Goal: Book appointment/travel/reservation

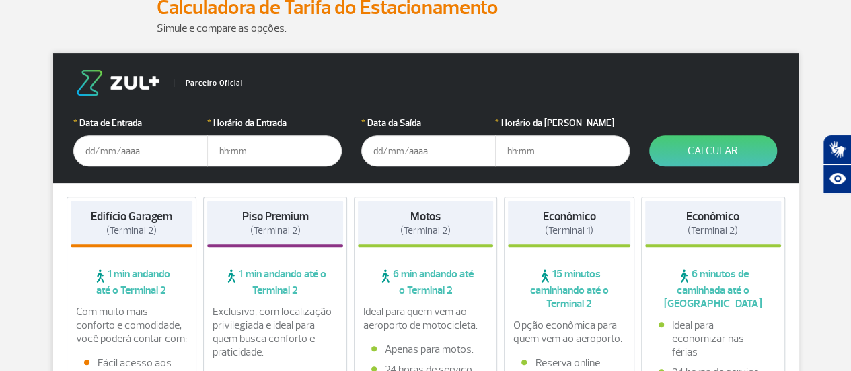
scroll to position [202, 0]
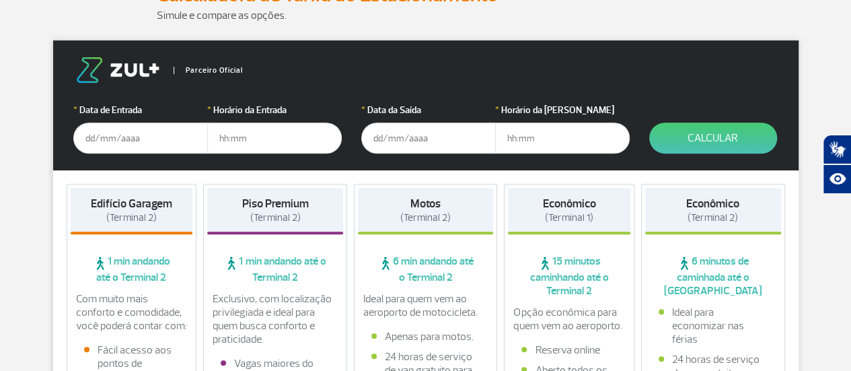
click at [122, 135] on input "text" at bounding box center [140, 137] width 135 height 31
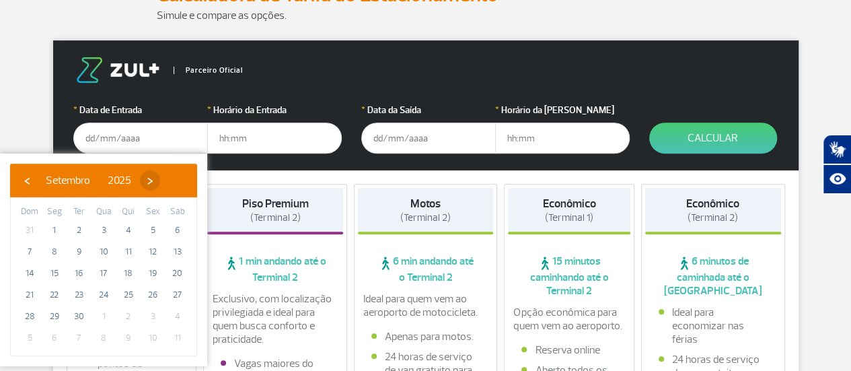
click at [160, 175] on span "›" at bounding box center [150, 180] width 20 height 20
click at [160, 269] on span "17" at bounding box center [153, 273] width 22 height 22
type input "[DATE]"
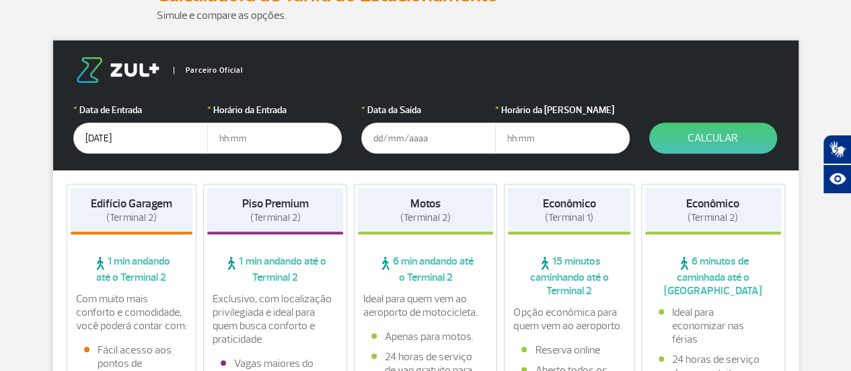
click at [233, 133] on input "text" at bounding box center [274, 137] width 135 height 31
type input "18:00"
click at [384, 130] on input "text" at bounding box center [428, 137] width 135 height 31
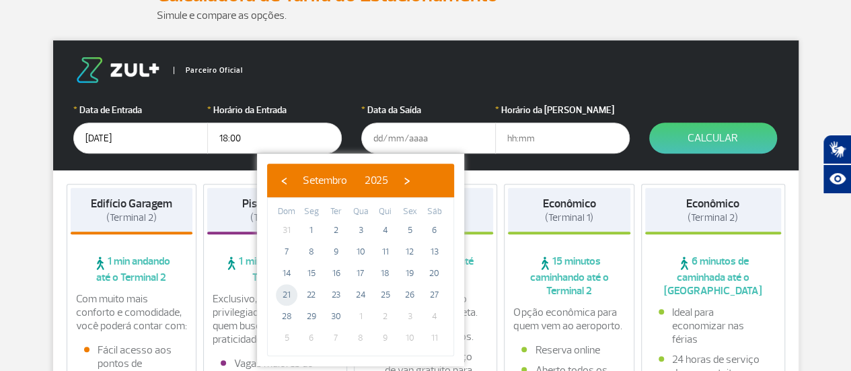
click at [284, 297] on span "21" at bounding box center [287, 295] width 22 height 22
type input "[DATE]"
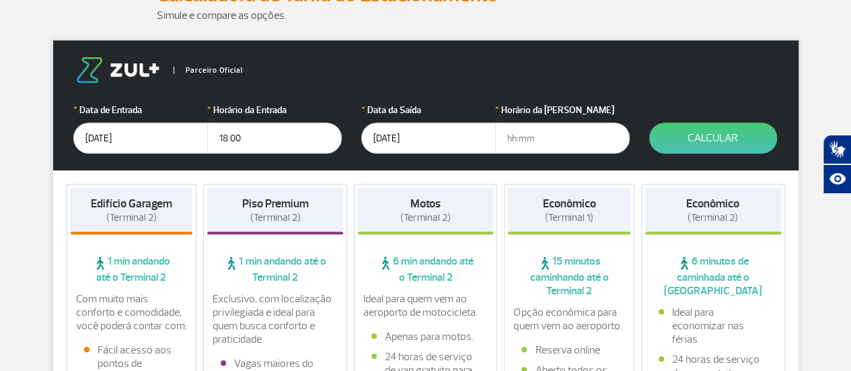
click at [517, 145] on input "text" at bounding box center [562, 137] width 135 height 31
type input "18:00"
click at [783, 141] on form "Parceiro Oficial * Data de Entrada [DATE] * Horário da Entrada 18:00 * Data da …" at bounding box center [426, 105] width 746 height 130
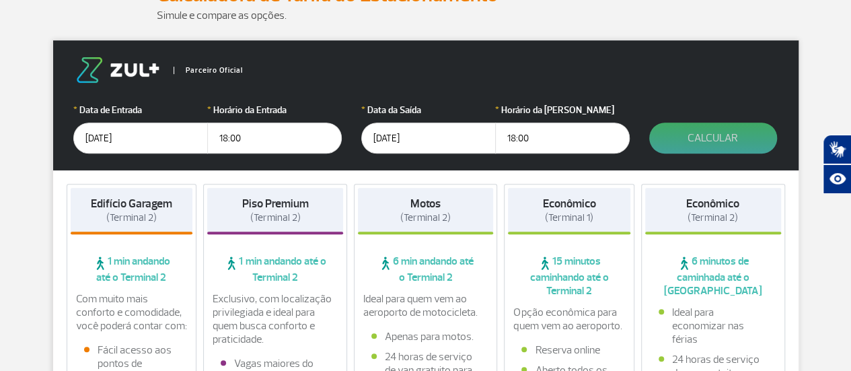
click at [770, 141] on button "Calcular" at bounding box center [713, 137] width 128 height 31
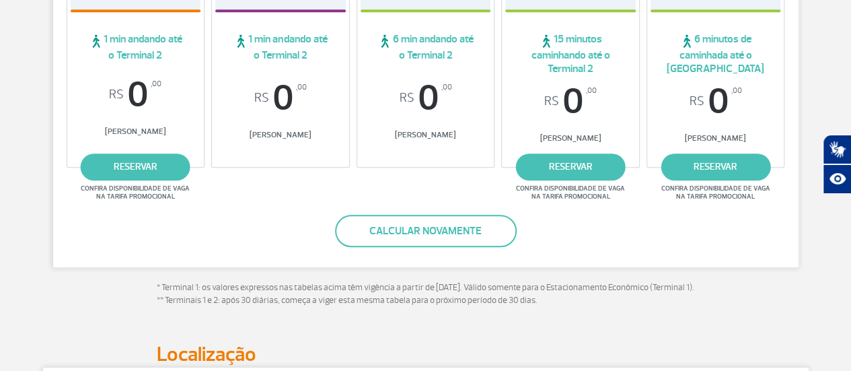
scroll to position [337, 0]
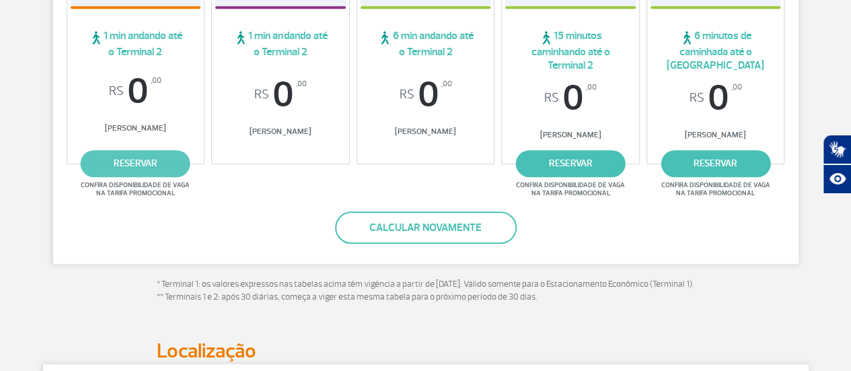
click at [170, 161] on link "reservar" at bounding box center [136, 163] width 110 height 27
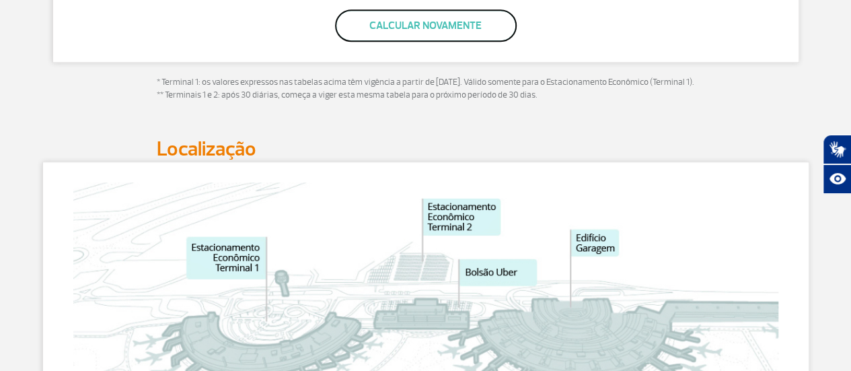
click at [431, 21] on button "Calcular novamente" at bounding box center [426, 25] width 182 height 32
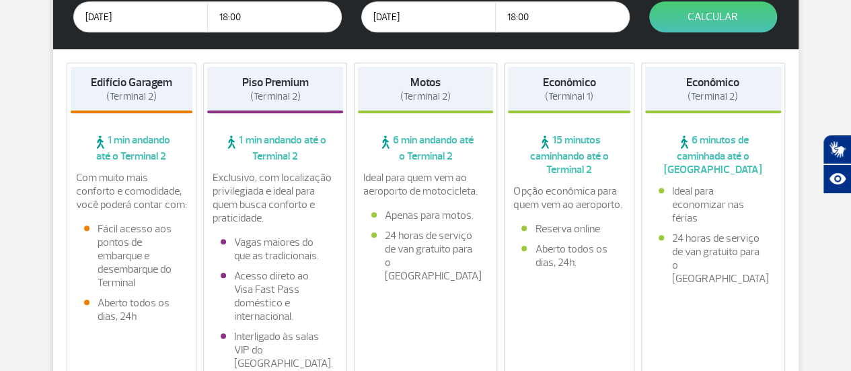
scroll to position [236, 0]
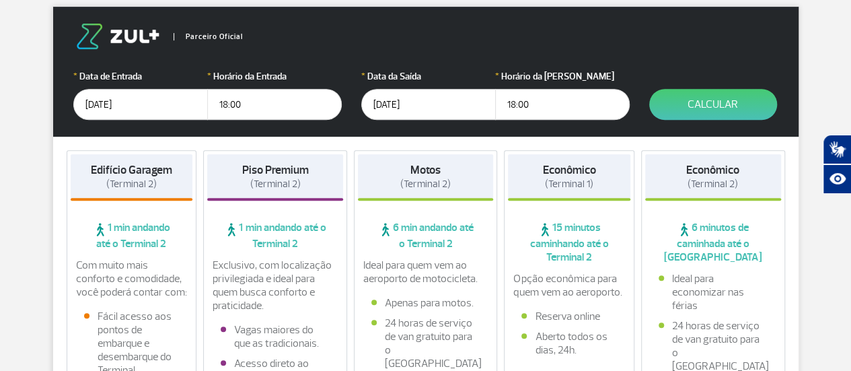
click at [135, 106] on input "[DATE]" at bounding box center [140, 104] width 135 height 31
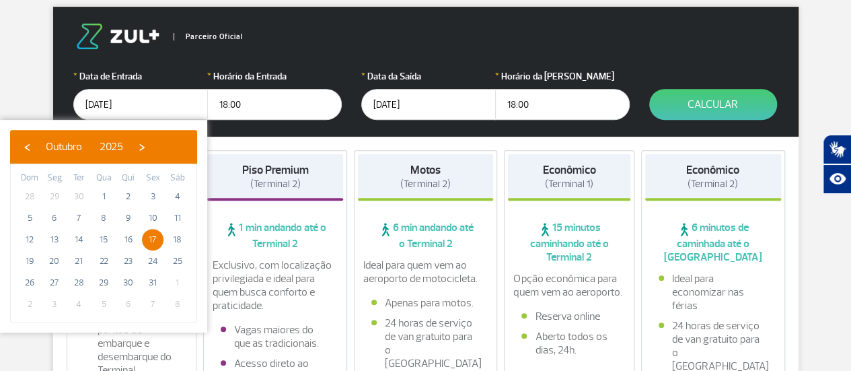
click at [148, 239] on span "17" at bounding box center [153, 240] width 22 height 22
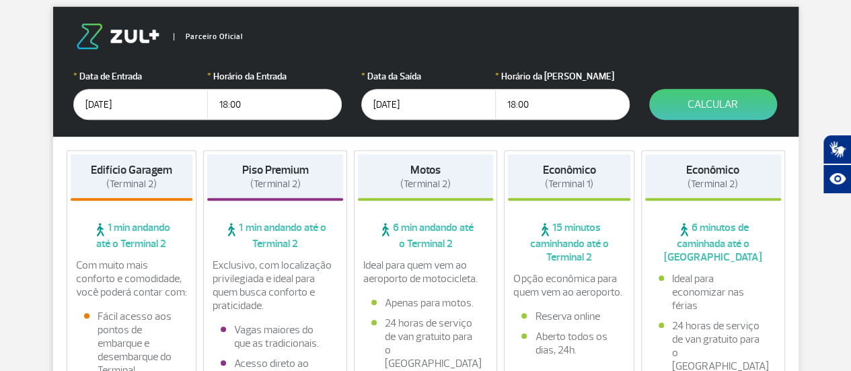
click at [410, 92] on input "[DATE]" at bounding box center [428, 104] width 135 height 31
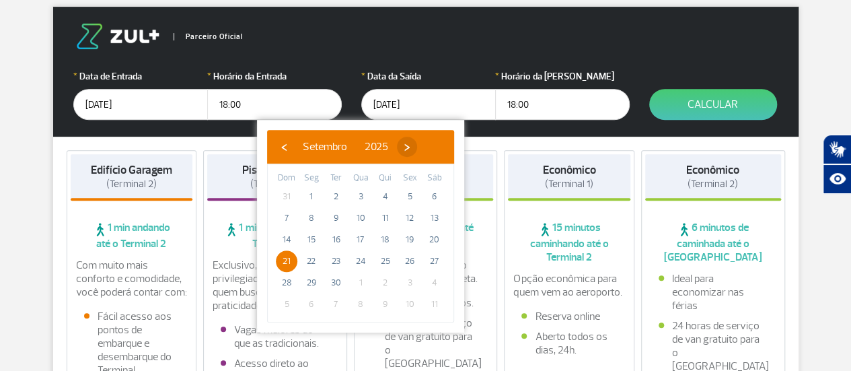
click at [417, 147] on span "›" at bounding box center [407, 147] width 20 height 20
click at [289, 260] on span "19" at bounding box center [287, 261] width 22 height 22
type input "[DATE]"
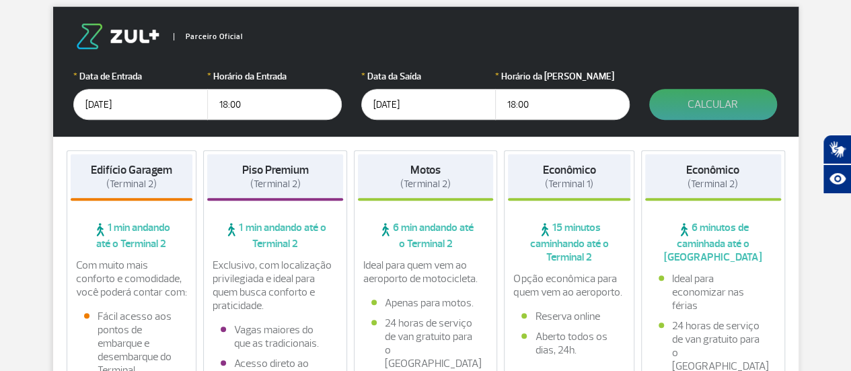
click at [692, 110] on button "Calcular" at bounding box center [713, 104] width 128 height 31
